Goal: Information Seeking & Learning: Learn about a topic

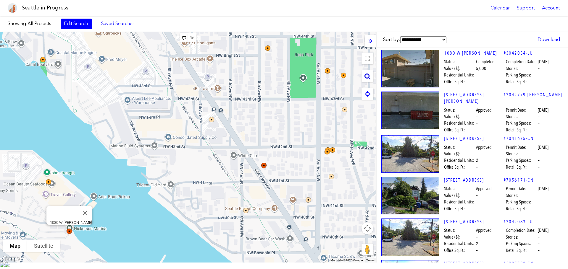
click at [369, 75] on icon at bounding box center [367, 76] width 6 height 7
click at [333, 77] on input "text" at bounding box center [327, 76] width 74 height 12
paste input "**********"
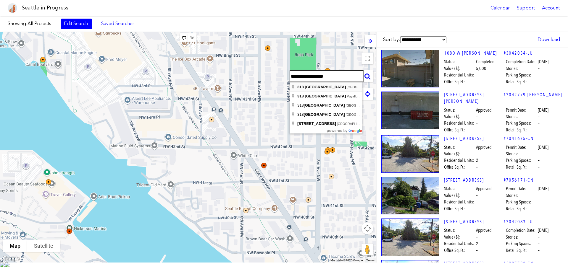
type input "**********"
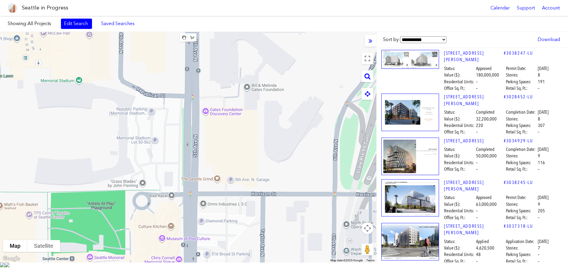
drag, startPoint x: 224, startPoint y: 152, endPoint x: 243, endPoint y: 267, distance: 116.7
click at [243, 263] on div "To navigate, press the arrow keys." at bounding box center [188, 147] width 376 height 231
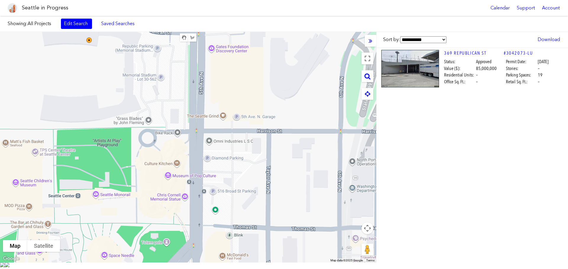
drag, startPoint x: 216, startPoint y: 246, endPoint x: 223, endPoint y: 162, distance: 84.2
click at [223, 162] on div "To navigate, press the arrow keys." at bounding box center [188, 147] width 376 height 231
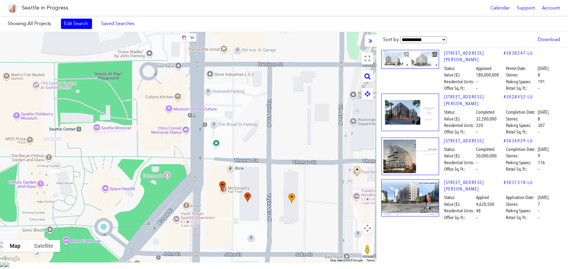
drag, startPoint x: 226, startPoint y: 208, endPoint x: 227, endPoint y: 161, distance: 47.0
click at [227, 161] on div "To navigate, press the arrow keys." at bounding box center [188, 147] width 376 height 231
click at [225, 188] on img at bounding box center [226, 191] width 18 height 25
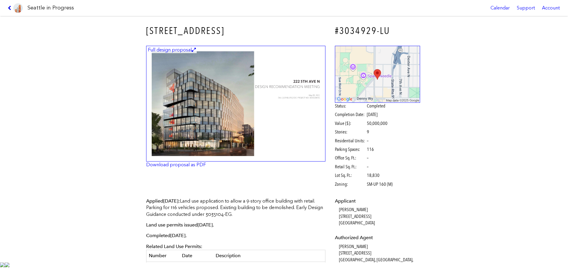
click at [9, 7] on icon at bounding box center [11, 8] width 6 height 5
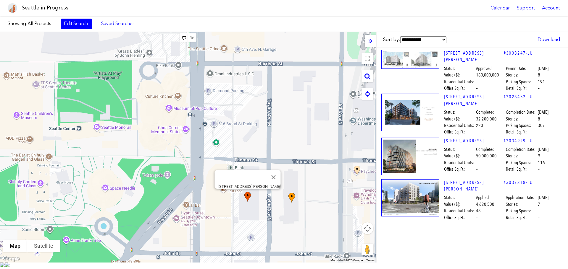
click at [251, 200] on img at bounding box center [251, 202] width 18 height 25
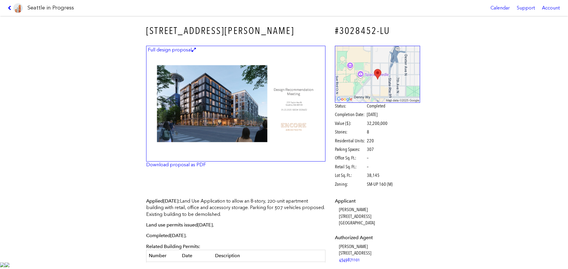
click at [9, 10] on link at bounding box center [15, 8] width 20 height 16
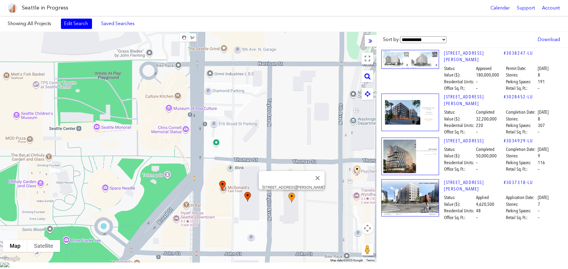
click at [292, 199] on img at bounding box center [295, 203] width 18 height 25
